Goal: Transaction & Acquisition: Purchase product/service

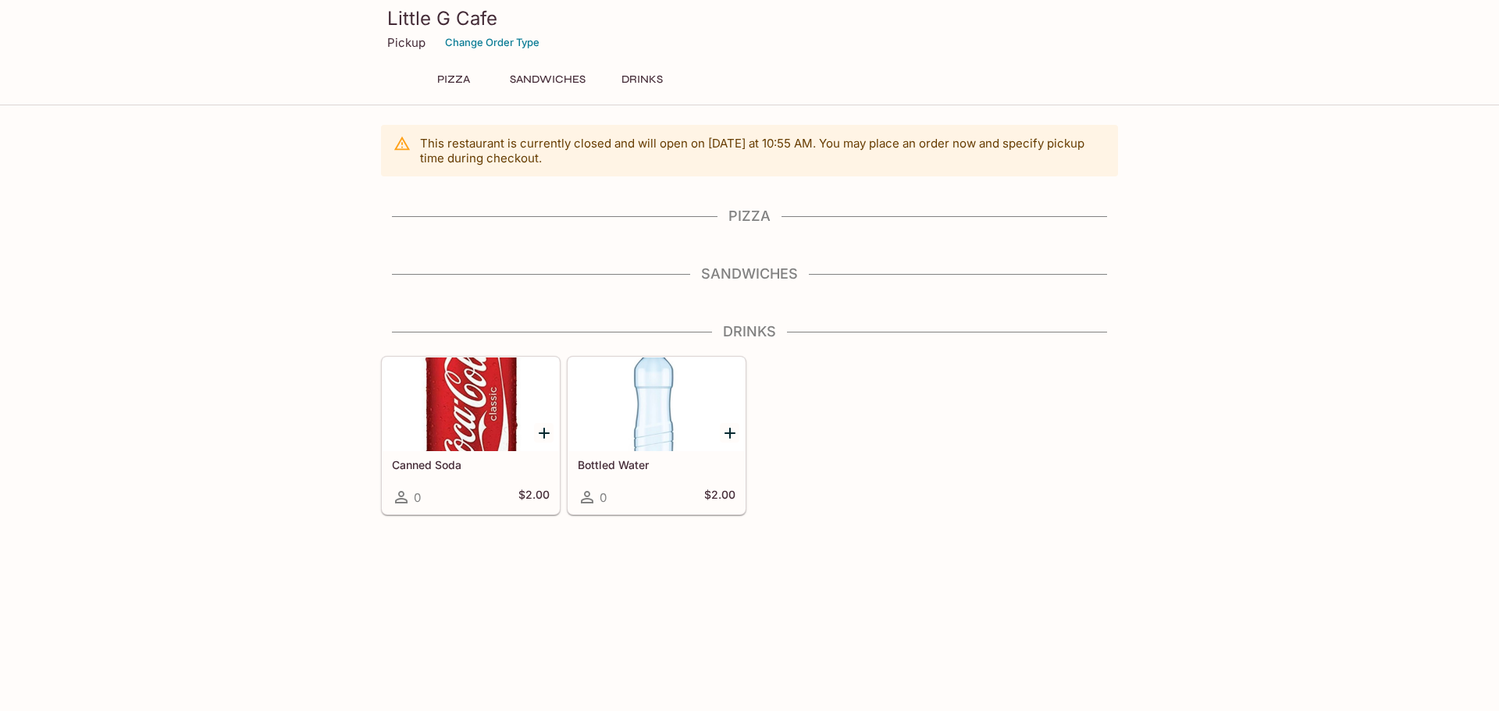
click at [747, 228] on div "Pizza" at bounding box center [749, 221] width 737 height 27
click at [746, 223] on h4 "Pizza" at bounding box center [749, 216] width 737 height 17
click at [455, 81] on button "Pizza" at bounding box center [453, 80] width 70 height 22
click at [453, 69] on button "Pizza" at bounding box center [453, 80] width 70 height 22
click at [451, 75] on button "Pizza" at bounding box center [453, 80] width 70 height 22
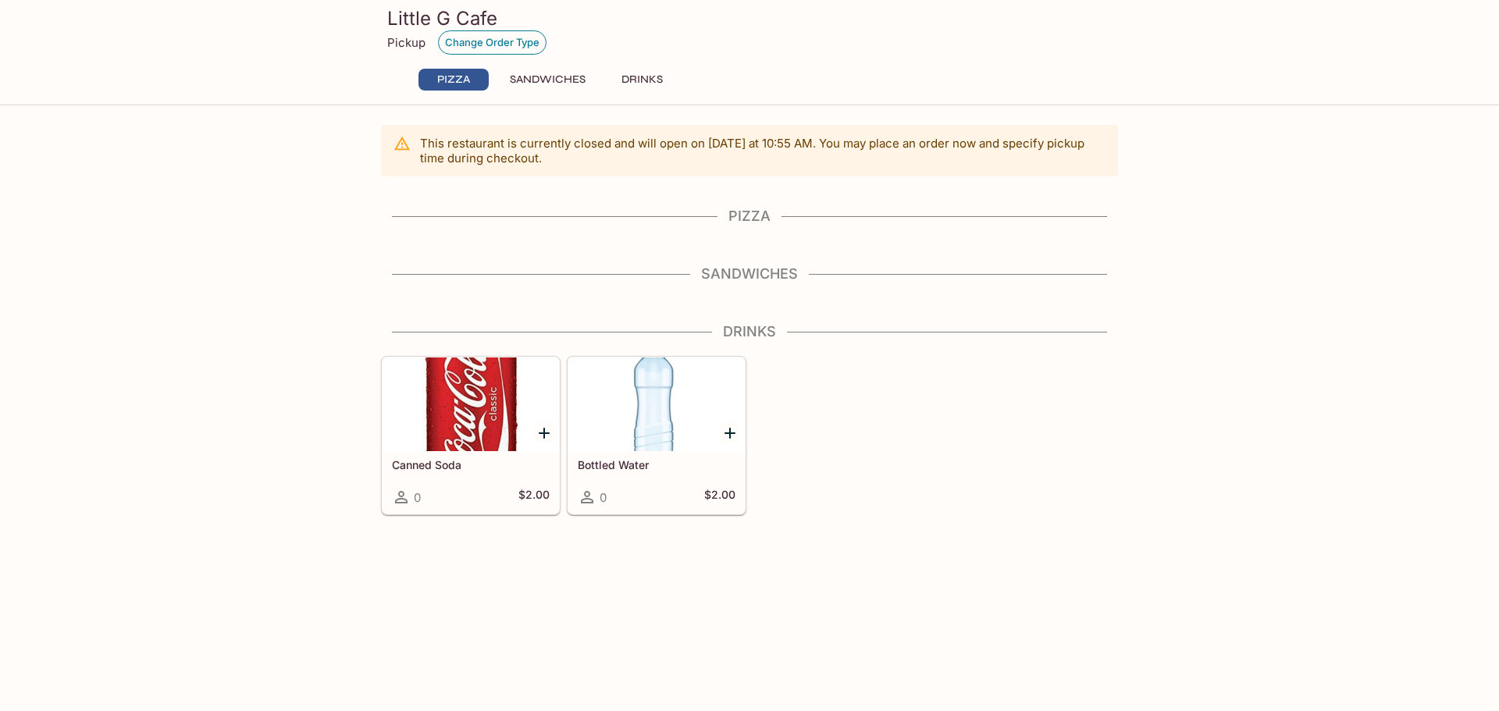
click at [471, 40] on button "Change Order Type" at bounding box center [492, 42] width 109 height 24
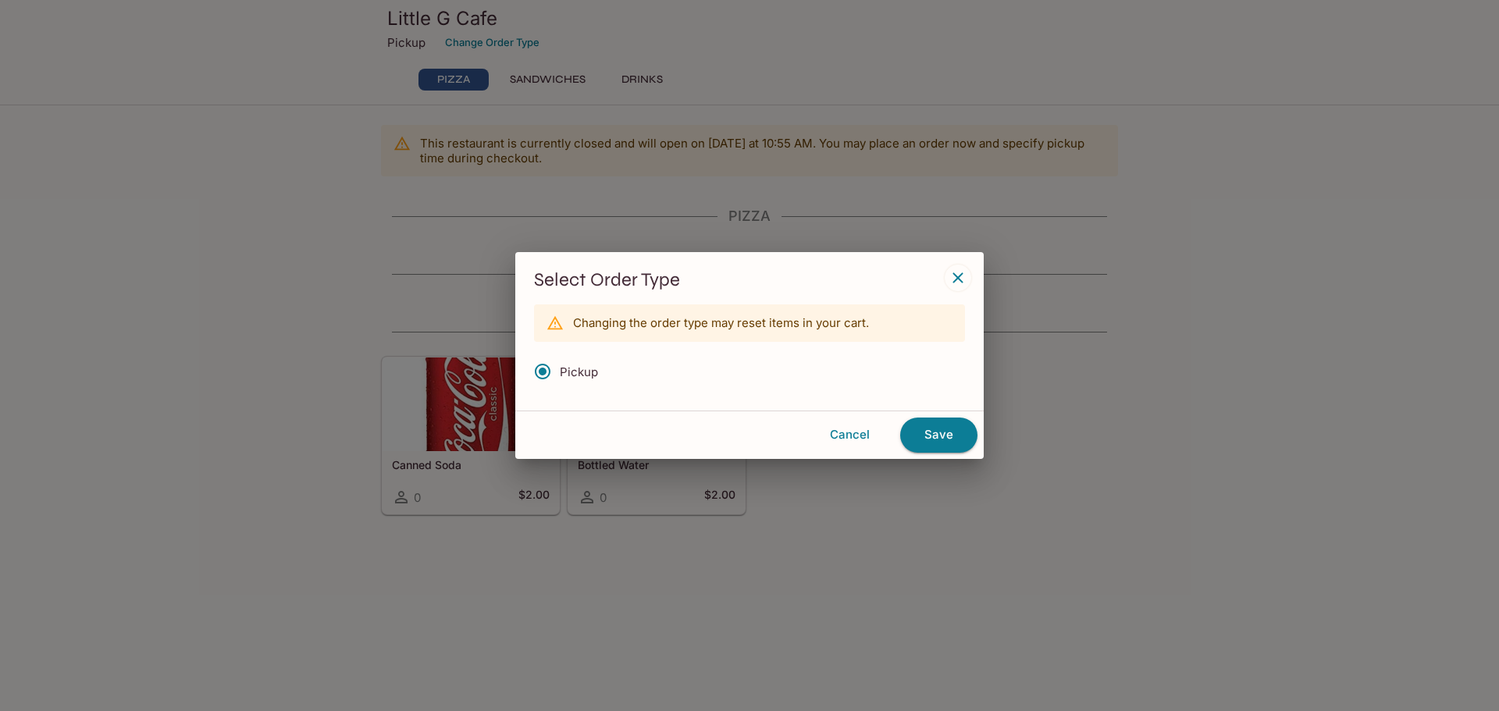
drag, startPoint x: 961, startPoint y: 277, endPoint x: 945, endPoint y: 417, distance: 140.7
click at [945, 417] on div "Select Order Type Changing the order type may reset items in your cart. Pickup …" at bounding box center [749, 355] width 468 height 206
click at [941, 437] on button "Save" at bounding box center [938, 435] width 77 height 34
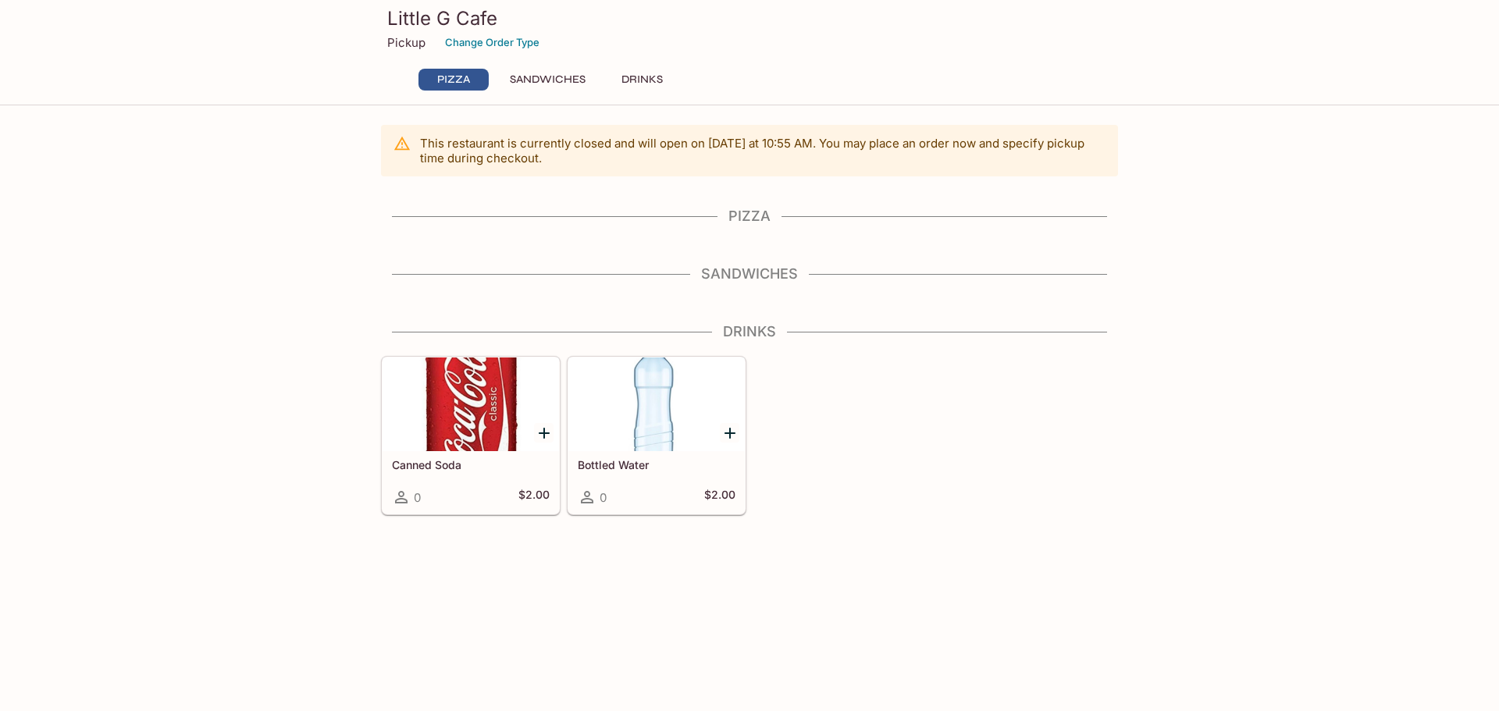
click at [538, 72] on button "Sandwiches" at bounding box center [547, 80] width 93 height 22
click at [540, 75] on button "Sandwiches" at bounding box center [547, 80] width 93 height 22
click at [629, 76] on button "Drinks" at bounding box center [642, 80] width 70 height 22
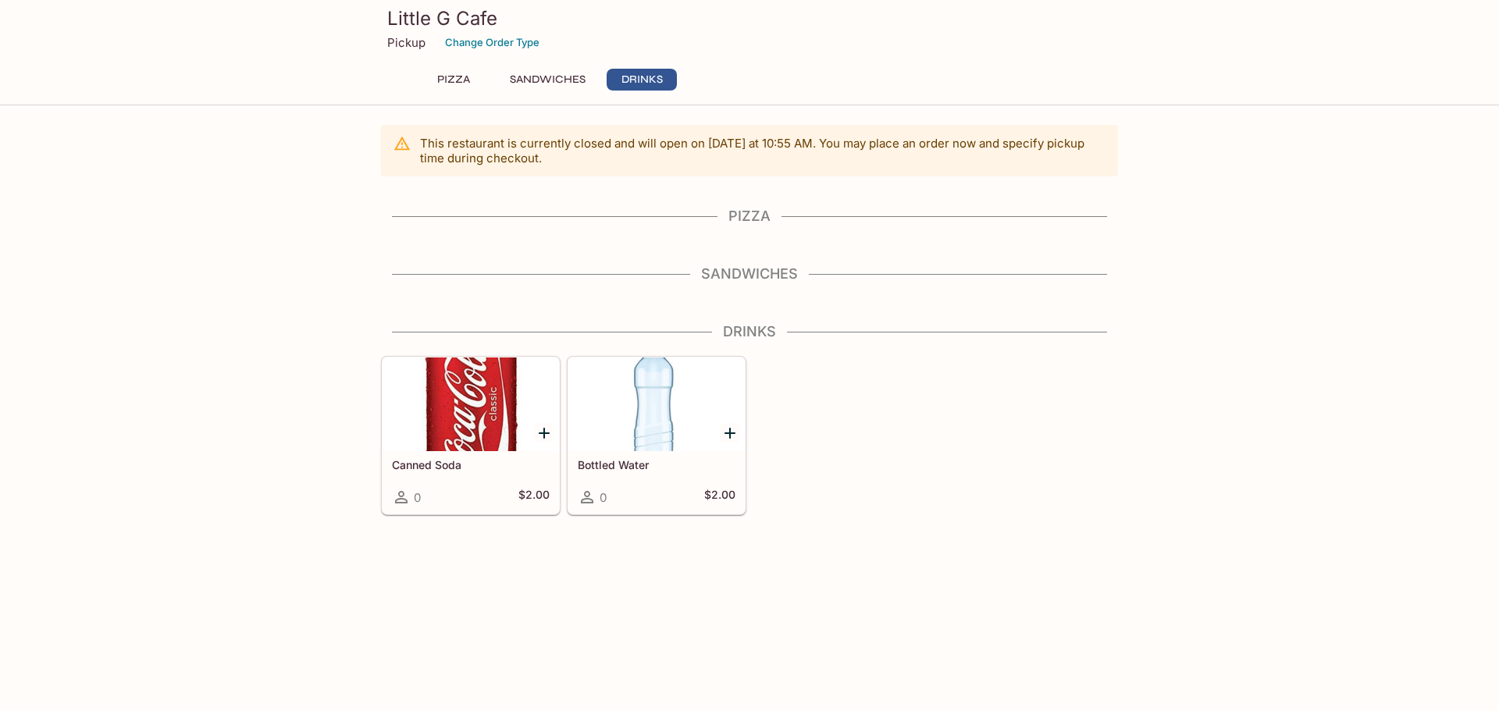
click at [629, 76] on button "Drinks" at bounding box center [642, 80] width 70 height 22
click at [458, 80] on button "Pizza" at bounding box center [453, 80] width 70 height 22
click at [440, 151] on p "This restaurant is currently closed and will open [DATE] at 10:55 AM . You may …" at bounding box center [762, 151] width 685 height 30
click at [737, 210] on h4 "Pizza" at bounding box center [749, 216] width 737 height 17
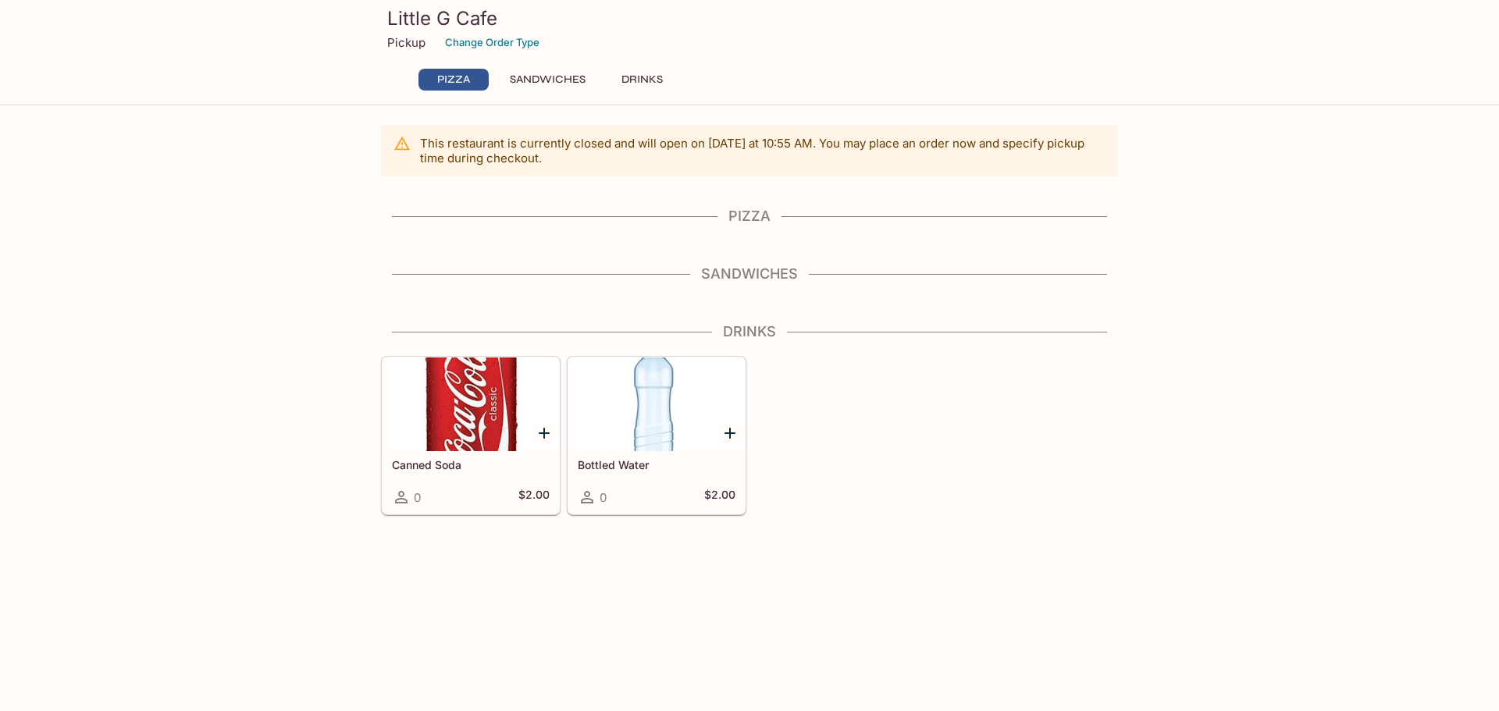
click at [740, 215] on h4 "Pizza" at bounding box center [749, 216] width 737 height 17
click at [767, 238] on div "This restaurant is currently closed and will open [DATE] at 10:55 AM . You may …" at bounding box center [749, 320] width 749 height 390
click at [731, 205] on div "This restaurant is currently closed and will open [DATE] at 10:55 AM . You may …" at bounding box center [749, 320] width 749 height 390
click at [557, 86] on button "Sandwiches" at bounding box center [547, 80] width 93 height 22
click at [559, 78] on button "Sandwiches" at bounding box center [547, 80] width 93 height 22
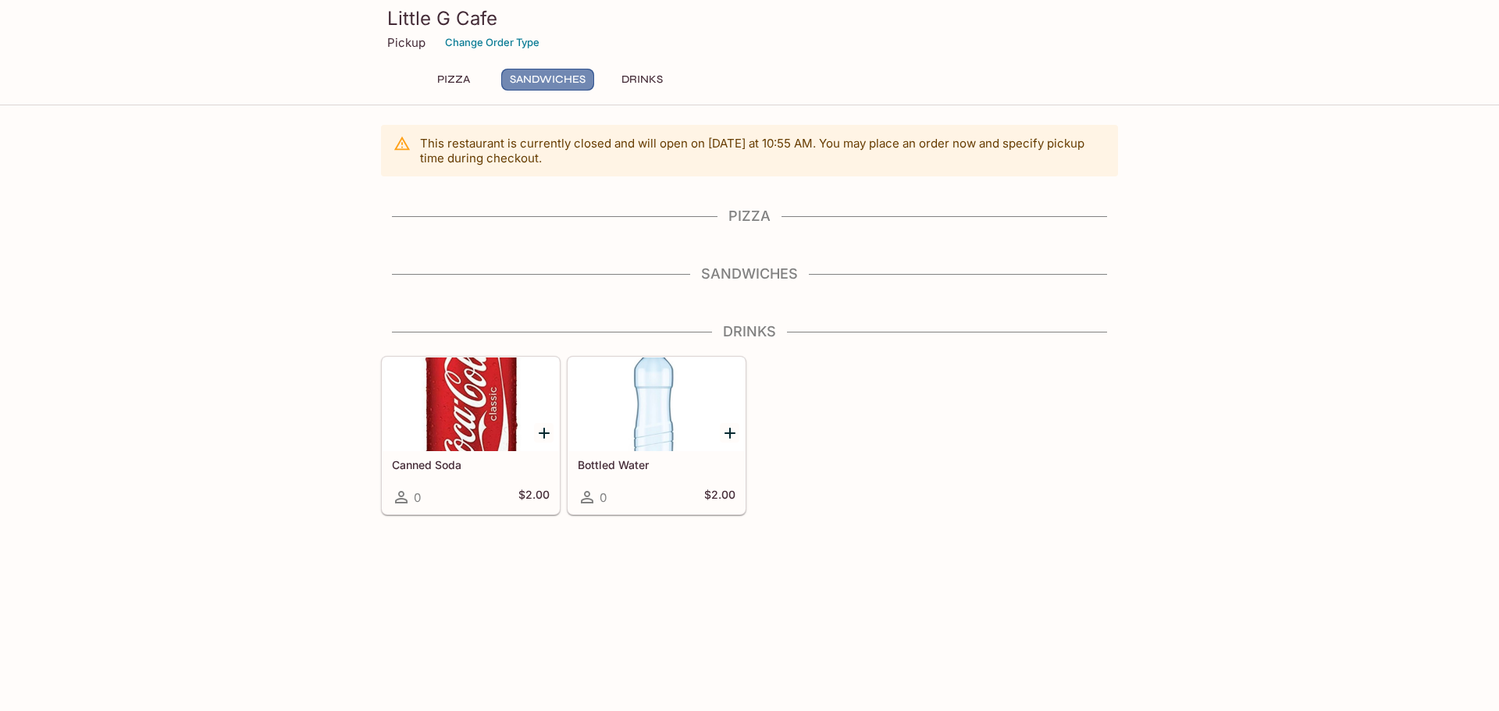
click at [563, 80] on button "Sandwiches" at bounding box center [547, 80] width 93 height 22
click at [642, 71] on button "Drinks" at bounding box center [642, 80] width 70 height 22
drag, startPoint x: 431, startPoint y: 8, endPoint x: 436, endPoint y: 16, distance: 9.5
click at [431, 9] on h3 "Little G Cafe" at bounding box center [749, 18] width 724 height 24
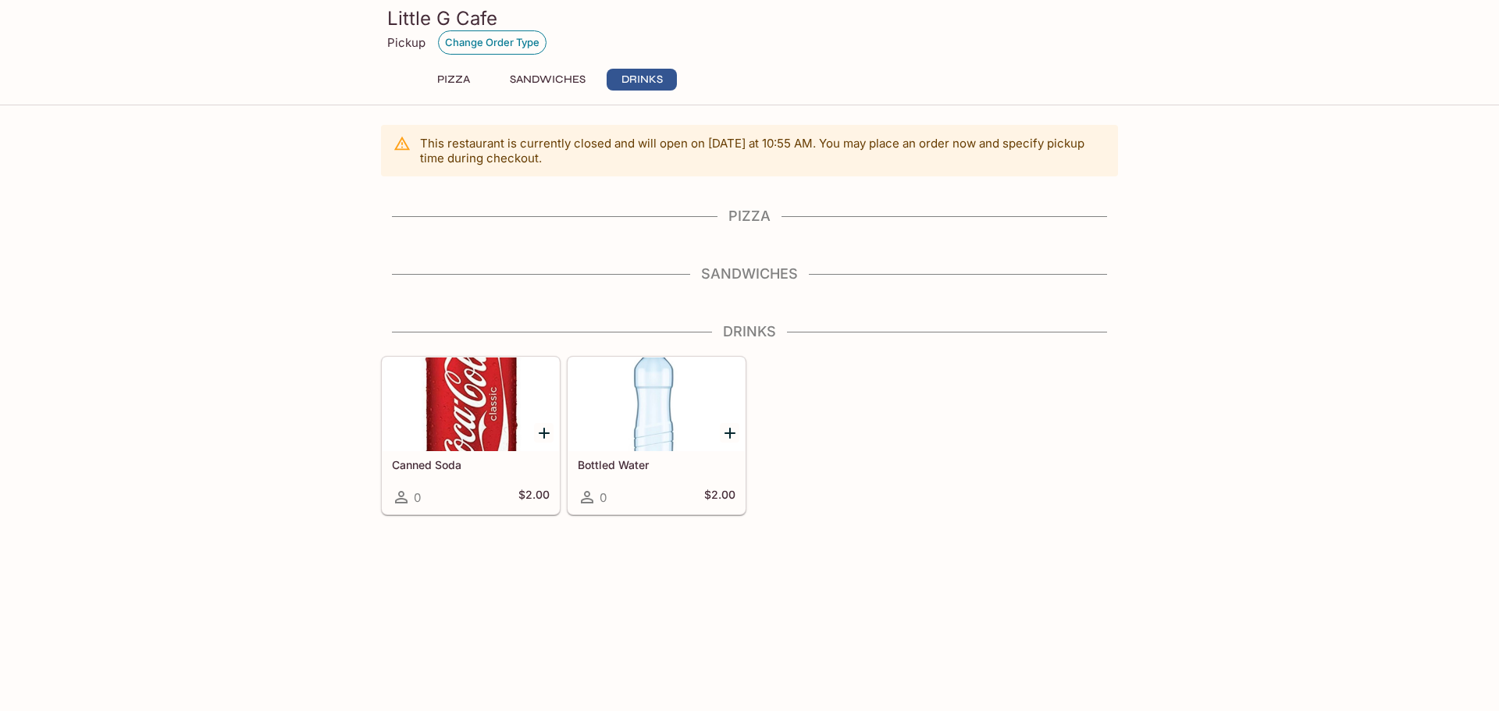
click at [443, 32] on button "Change Order Type" at bounding box center [492, 42] width 109 height 24
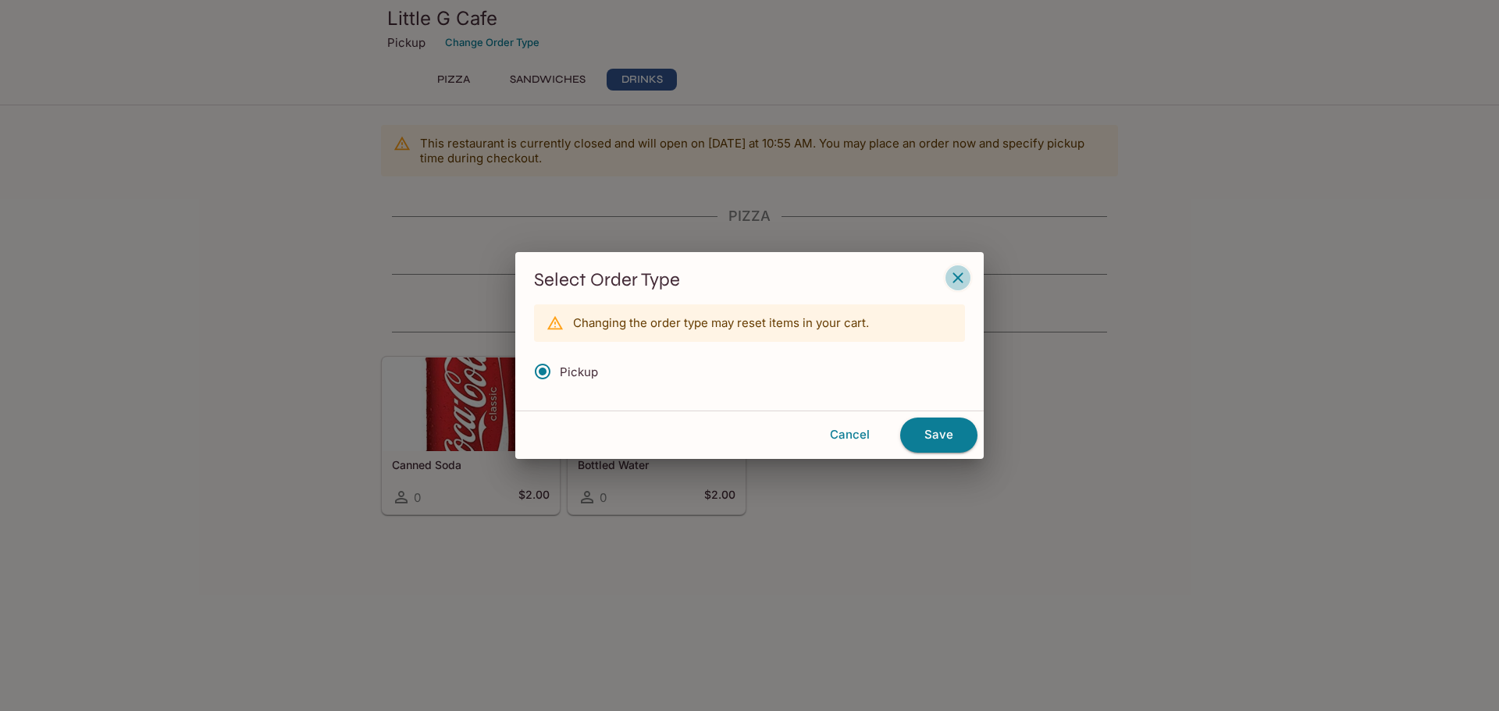
click at [960, 271] on icon "button" at bounding box center [957, 278] width 19 height 19
